Goal: Register for event/course

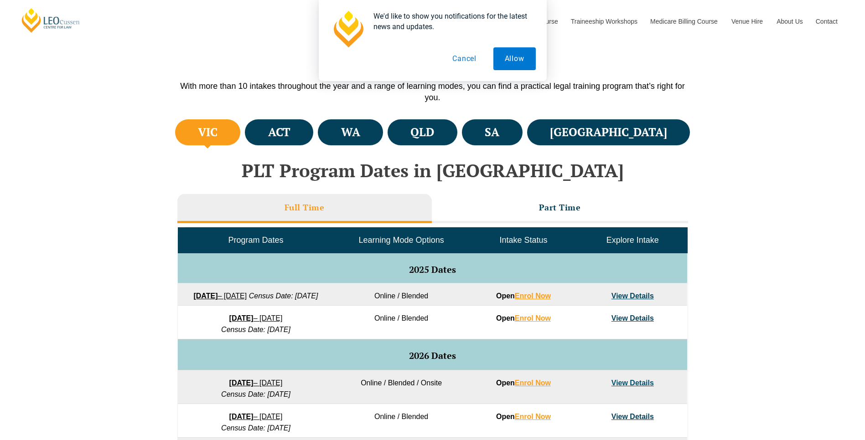
scroll to position [264, 0]
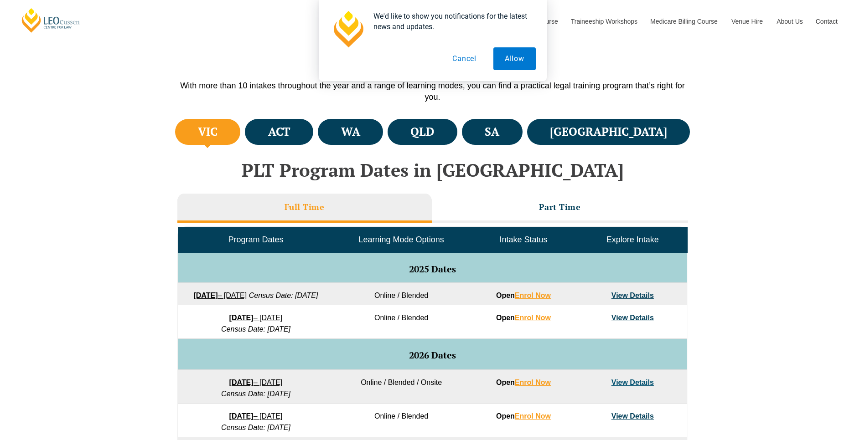
click at [625, 295] on link "View Details" at bounding box center [632, 296] width 42 height 8
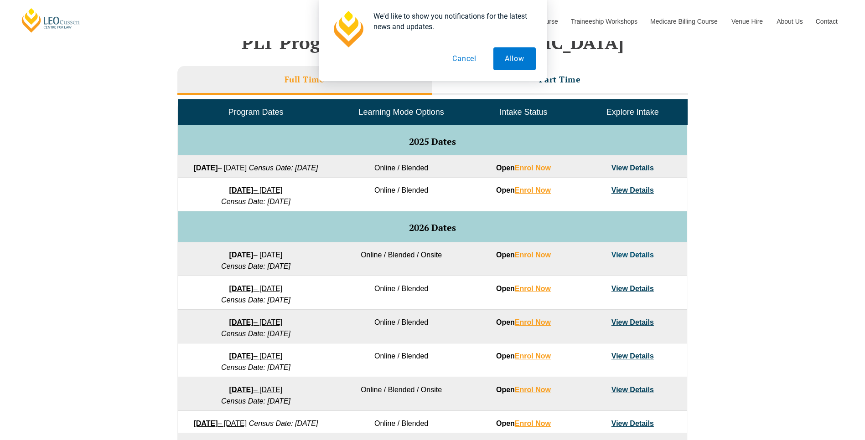
scroll to position [396, 0]
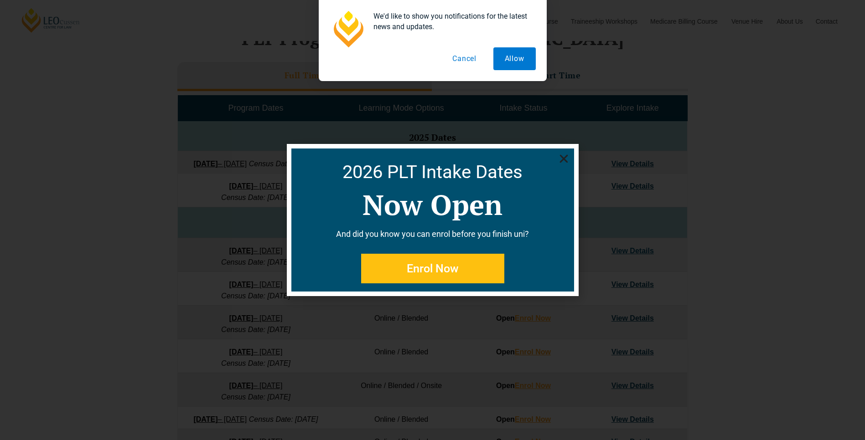
click at [565, 155] on icon "Close" at bounding box center [563, 158] width 11 height 11
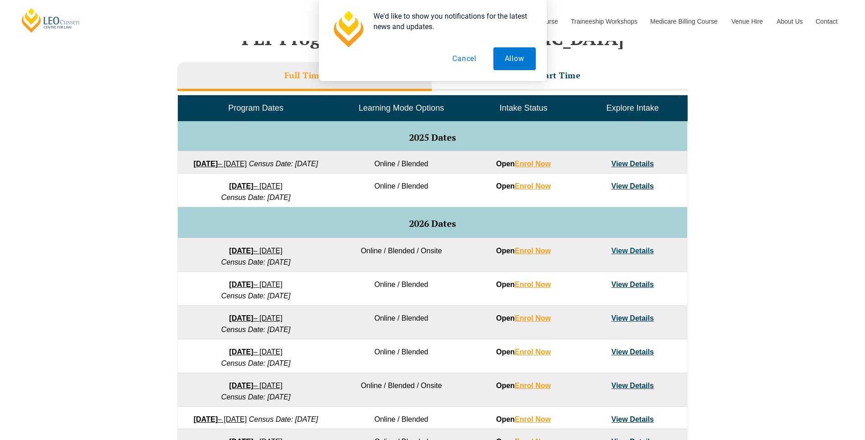
click at [636, 162] on link "View Details" at bounding box center [632, 164] width 42 height 8
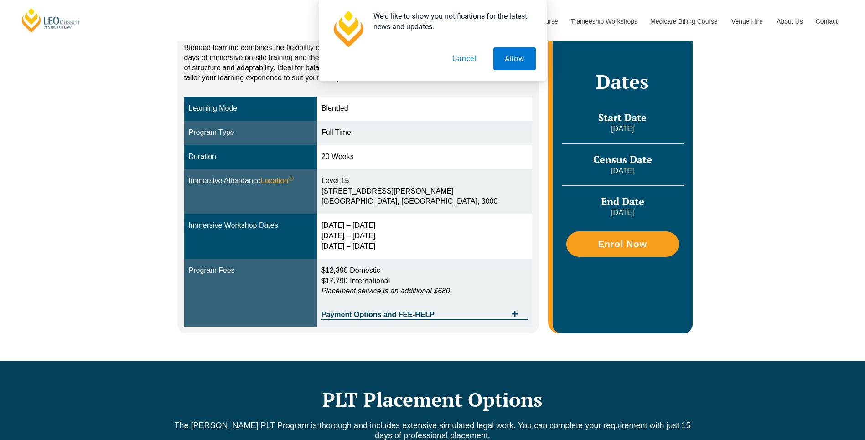
scroll to position [198, 0]
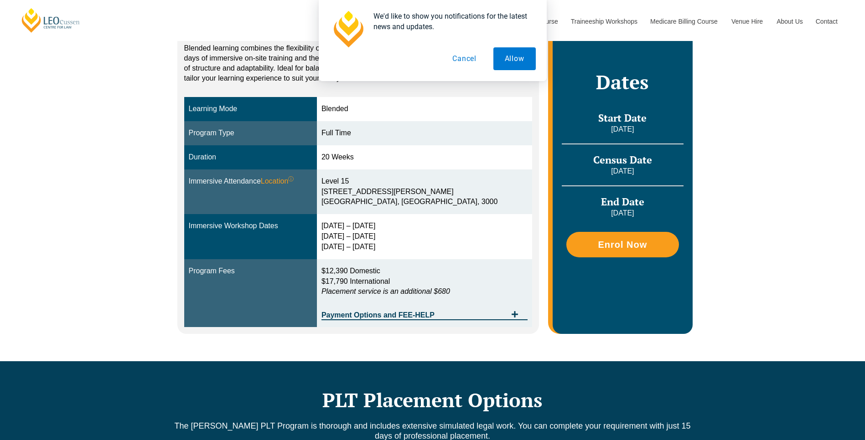
scroll to position [198, 0]
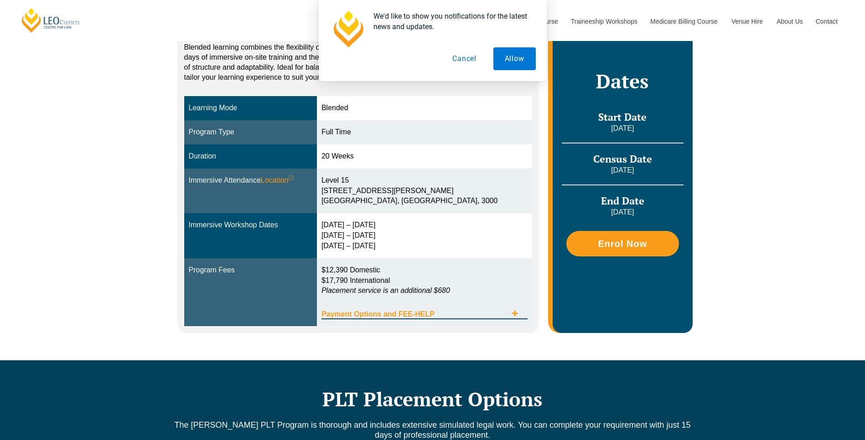
click at [514, 316] on icon "Tabs. Open items with Enter or Space, close with Escape and navigate using the …" at bounding box center [514, 313] width 7 height 7
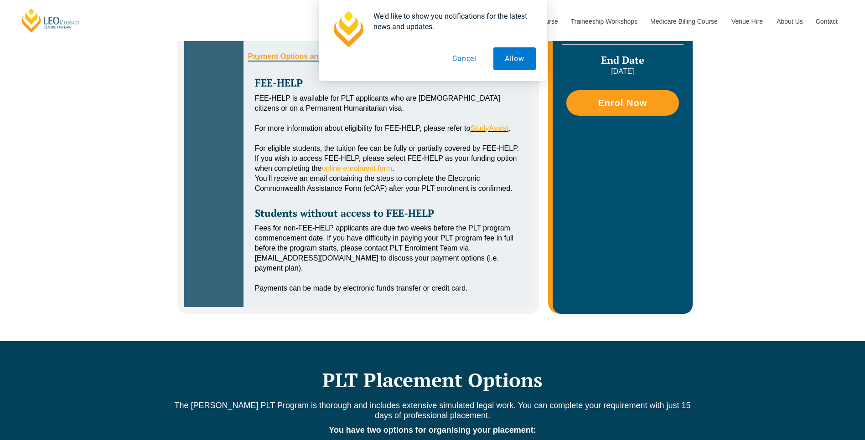
scroll to position [462, 0]
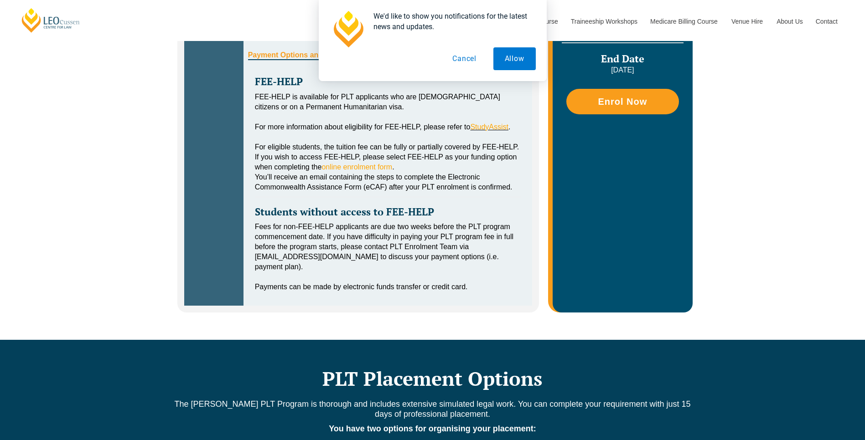
click at [467, 60] on button "Cancel" at bounding box center [464, 58] width 47 height 23
